Goal: Transaction & Acquisition: Purchase product/service

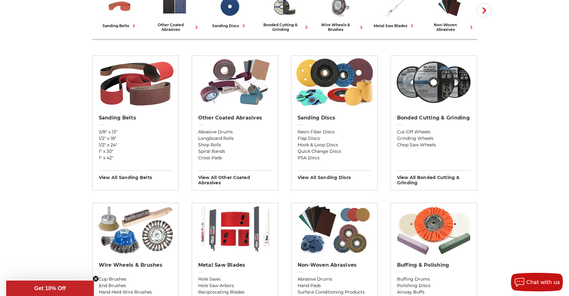
scroll to position [185, 0]
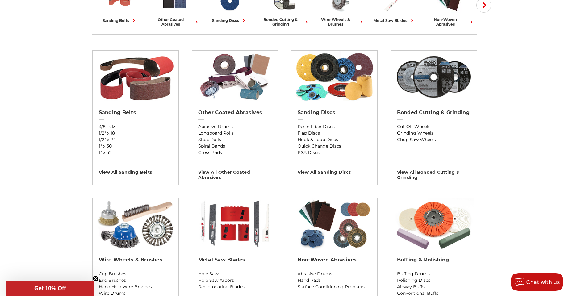
click at [310, 134] on link "Flap Discs" at bounding box center [335, 133] width 74 height 6
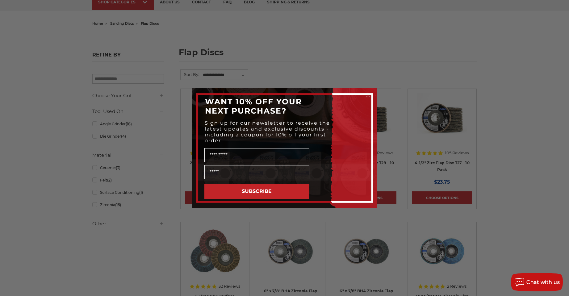
scroll to position [62, 0]
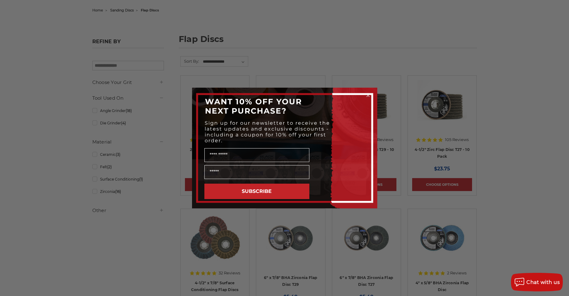
click at [366, 96] on circle "Close dialog" at bounding box center [368, 96] width 6 height 6
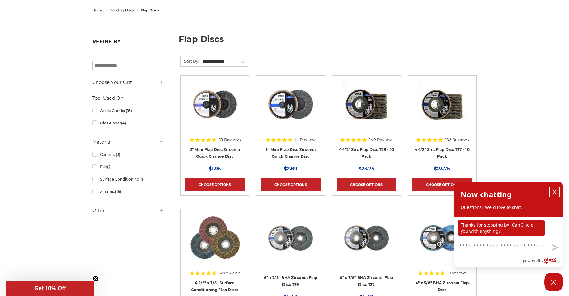
click at [554, 192] on icon "close chatbox" at bounding box center [554, 192] width 5 height 5
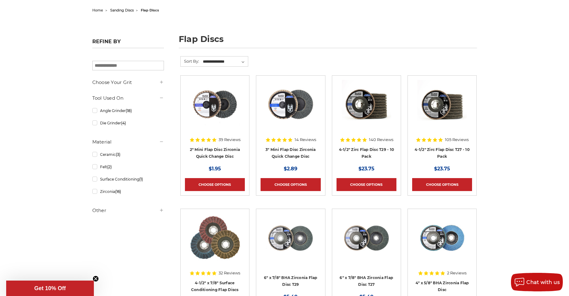
click at [162, 83] on icon at bounding box center [161, 82] width 5 height 5
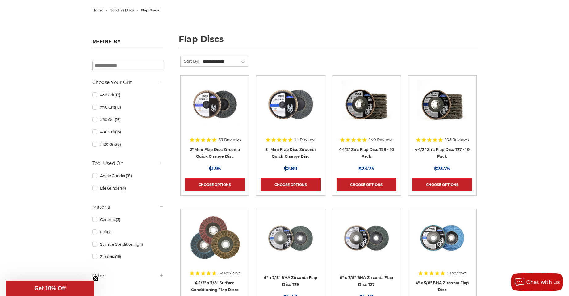
click at [94, 145] on link "#120 Grit (8)" at bounding box center [128, 144] width 72 height 11
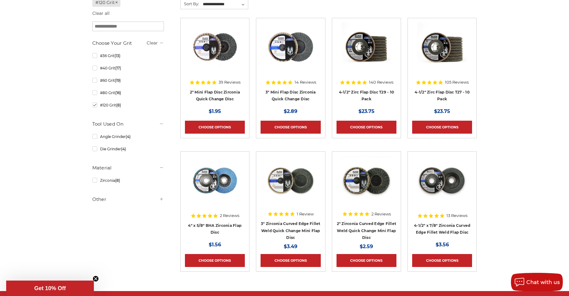
scroll to position [124, 0]
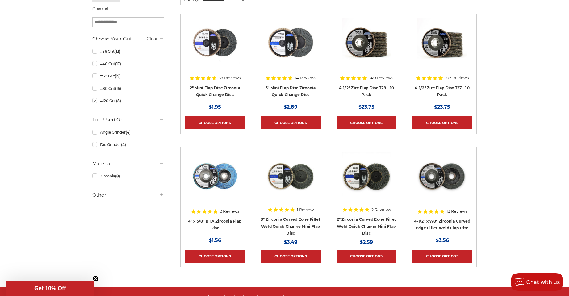
click at [161, 195] on icon at bounding box center [161, 194] width 5 height 5
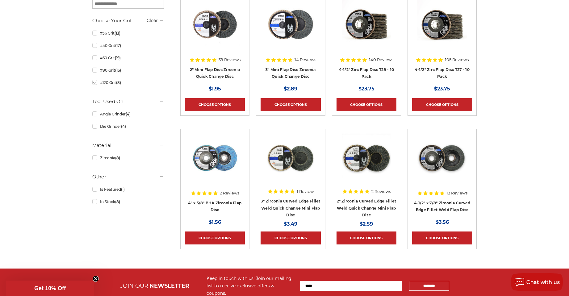
scroll to position [154, 0]
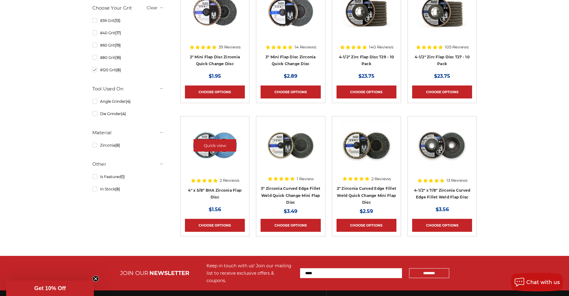
click at [226, 152] on img at bounding box center [214, 145] width 49 height 49
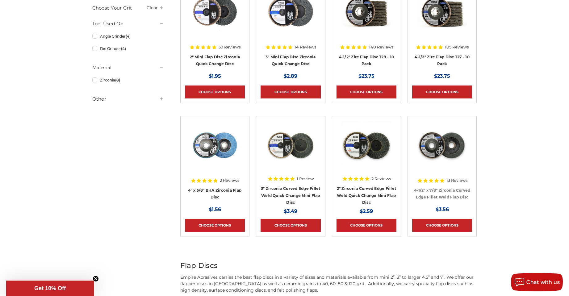
click at [443, 192] on link "4-1/2" x 7/8" Zirconia Curved Edge Fillet Weld Flap Disc" at bounding box center [442, 194] width 56 height 12
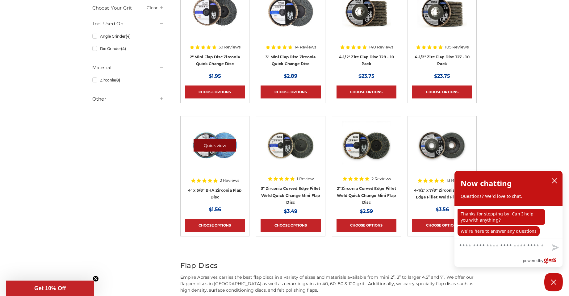
click at [230, 150] on link "Quick view" at bounding box center [215, 145] width 43 height 12
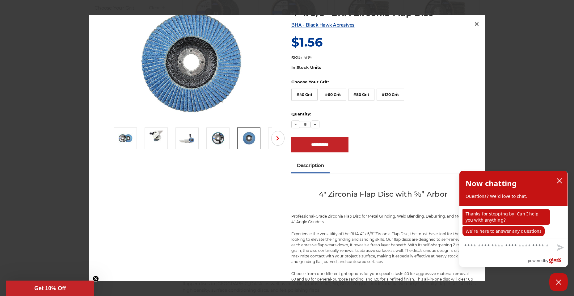
scroll to position [93, 0]
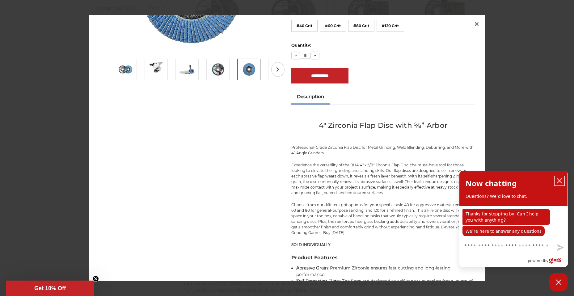
click at [559, 180] on icon "close chatbox" at bounding box center [559, 181] width 6 height 6
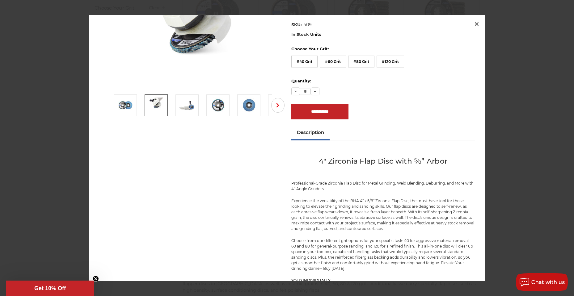
scroll to position [0, 0]
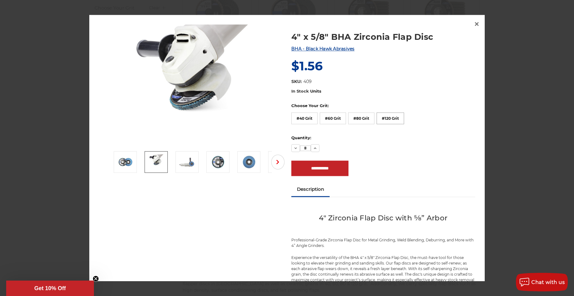
click at [389, 117] on label "#120 Grit" at bounding box center [390, 118] width 27 height 12
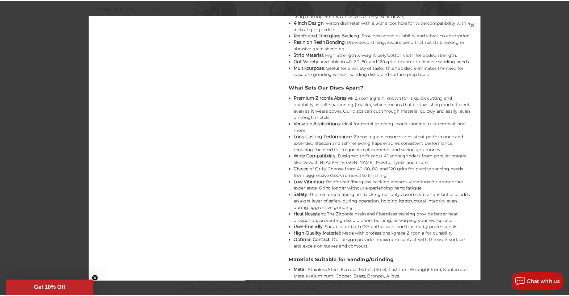
scroll to position [287, 0]
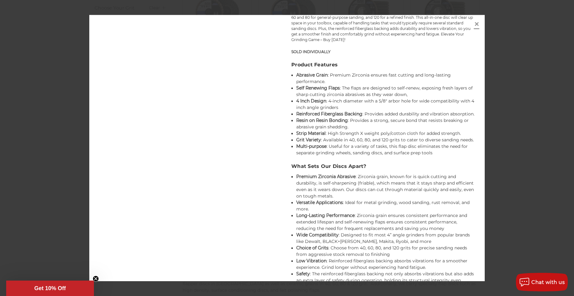
click at [477, 24] on span "×" at bounding box center [477, 24] width 6 height 12
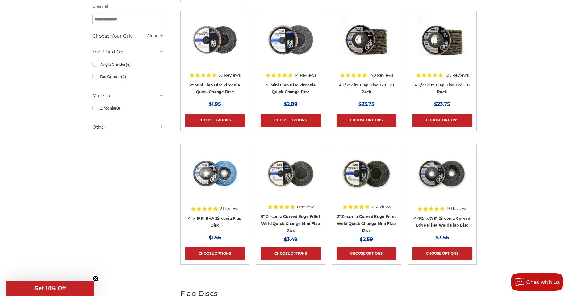
scroll to position [154, 0]
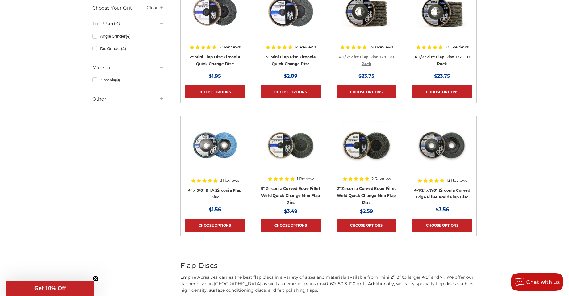
click at [370, 56] on link "4-1/2" Zirc Flap Disc T29 - 10 Pack" at bounding box center [366, 61] width 55 height 12
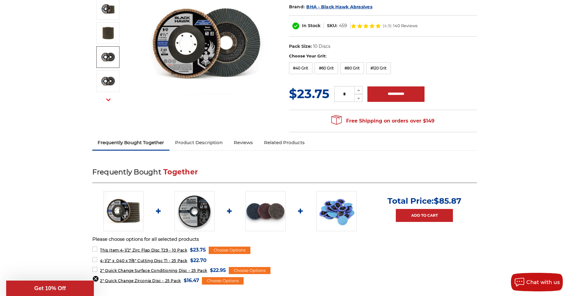
scroll to position [124, 0]
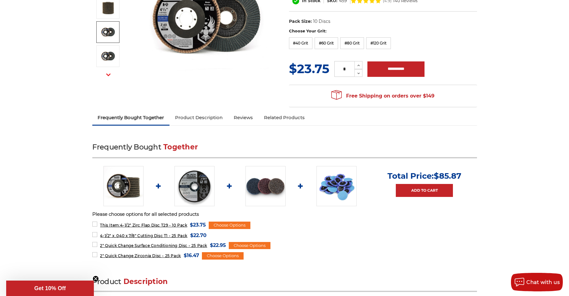
click at [198, 119] on link "Product Description" at bounding box center [199, 118] width 59 height 14
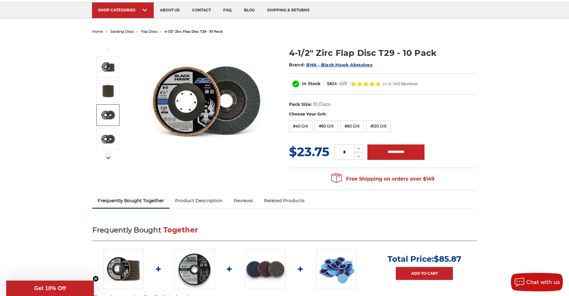
scroll to position [23, 0]
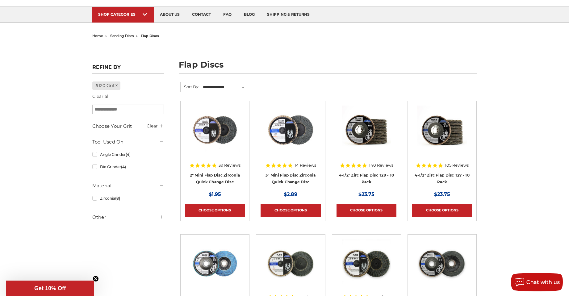
scroll to position [31, 0]
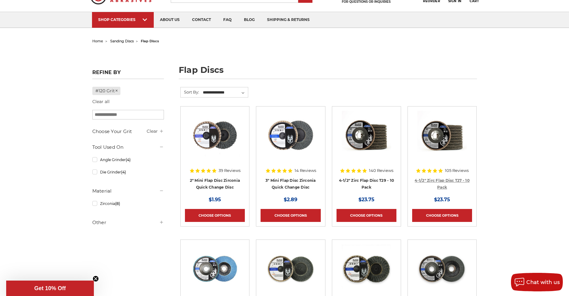
click at [453, 179] on link "4-1/2" Zirc Flap Disc T27 - 10 Pack" at bounding box center [442, 184] width 55 height 12
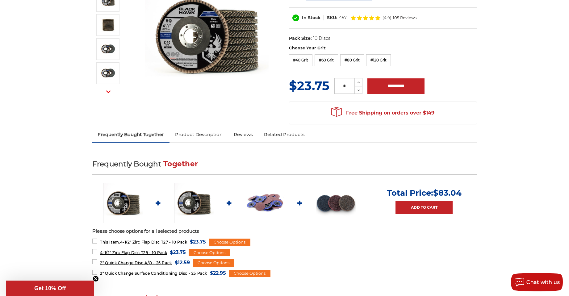
scroll to position [124, 0]
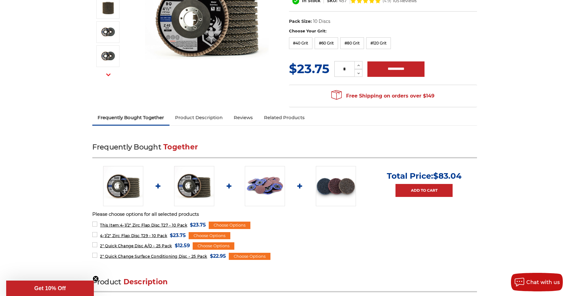
click at [204, 118] on link "Product Description" at bounding box center [199, 118] width 59 height 14
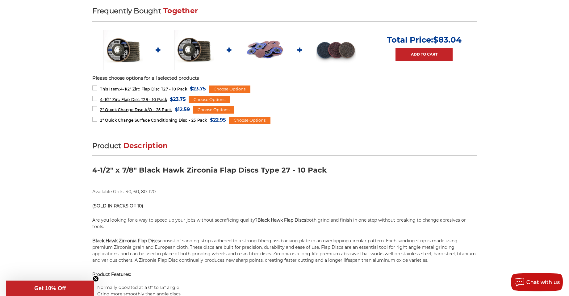
scroll to position [209, 0]
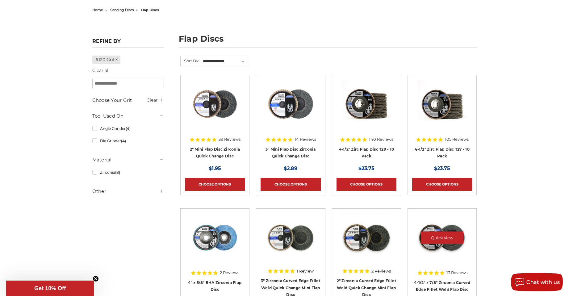
scroll to position [62, 0]
click at [367, 150] on link "4-1/2" Zirc Flap Disc T29 - 10 Pack" at bounding box center [366, 153] width 55 height 12
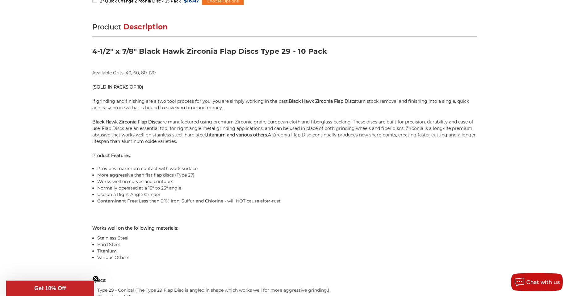
scroll to position [371, 0]
